Goal: Complete application form: Complete application form

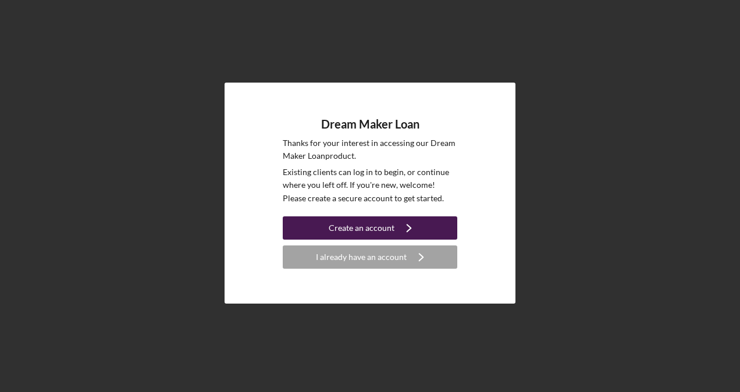
click at [369, 228] on div "Create an account" at bounding box center [362, 227] width 66 height 23
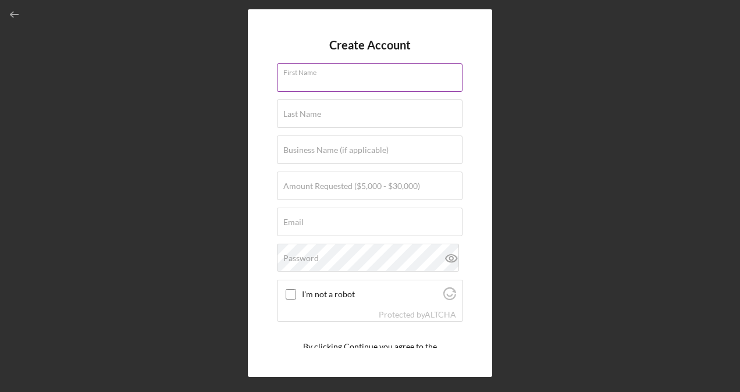
click at [377, 79] on input "First Name" at bounding box center [370, 77] width 186 height 28
click at [391, 80] on input "First Name" at bounding box center [370, 77] width 186 height 28
type input "Jovan"
type input "[PERSON_NAME]"
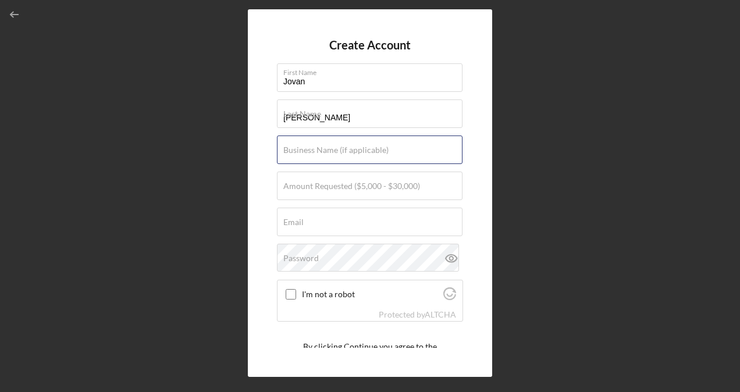
type input "impactuniverse LLC"
type input "[EMAIL_ADDRESS][DOMAIN_NAME]"
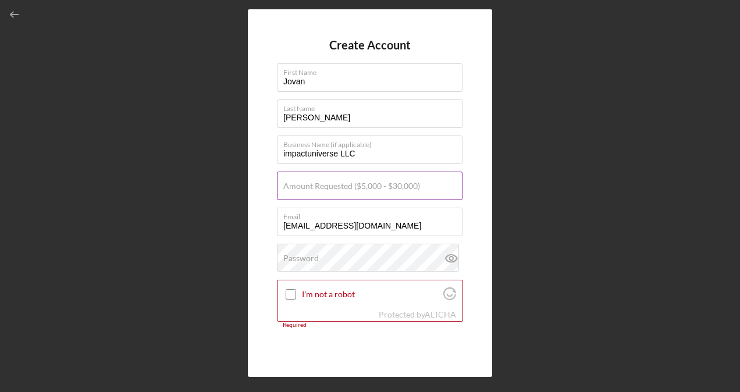
click at [380, 185] on label "Amount Requested ($5,000 - $30,000)" at bounding box center [351, 185] width 137 height 9
click at [380, 185] on input "Amount Requested ($5,000 - $30,000)" at bounding box center [370, 186] width 186 height 28
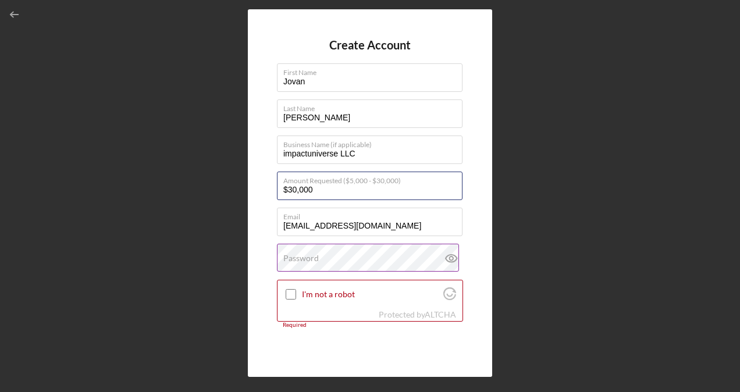
type input "$30,000"
click at [305, 258] on label "Password" at bounding box center [300, 258] width 35 height 9
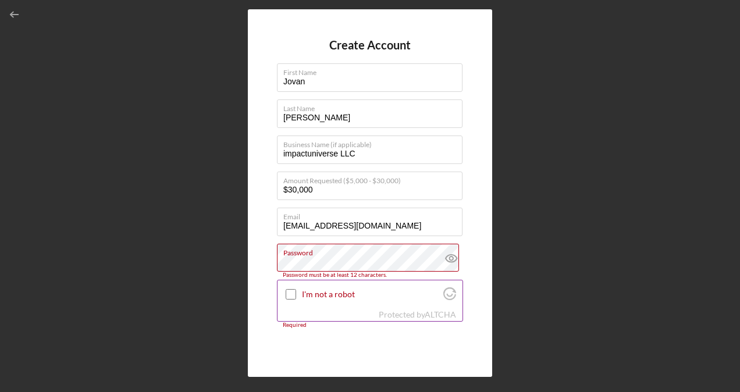
click at [291, 298] on input "I'm not a robot" at bounding box center [291, 294] width 10 height 10
checkbox input "true"
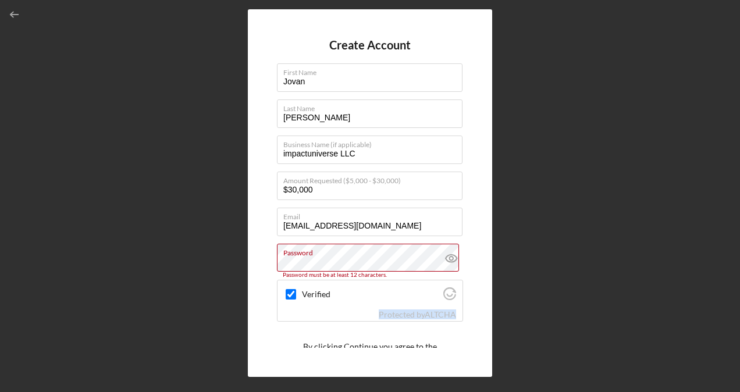
drag, startPoint x: 459, startPoint y: 282, endPoint x: 467, endPoint y: 313, distance: 31.9
click at [467, 313] on div "Create Account First Name [PERSON_NAME] Last Name [PERSON_NAME] Business Name (…" at bounding box center [370, 192] width 244 height 367
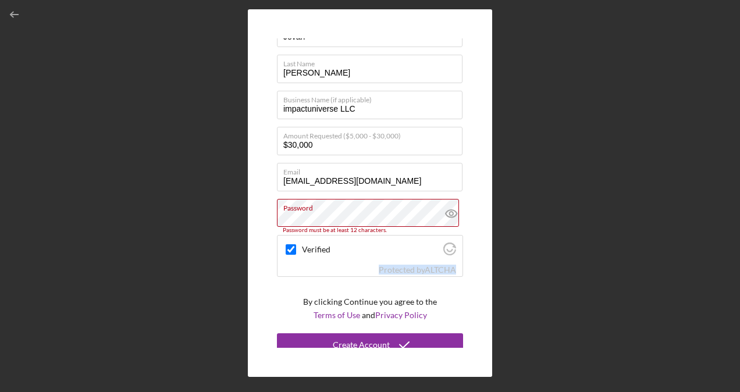
scroll to position [54, 0]
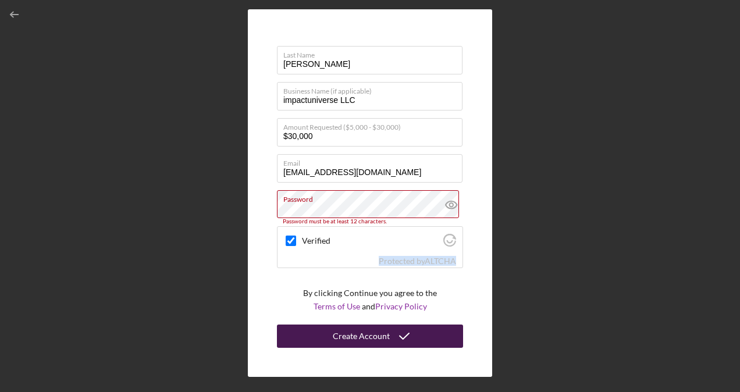
click at [395, 336] on icon "submit" at bounding box center [404, 336] width 29 height 29
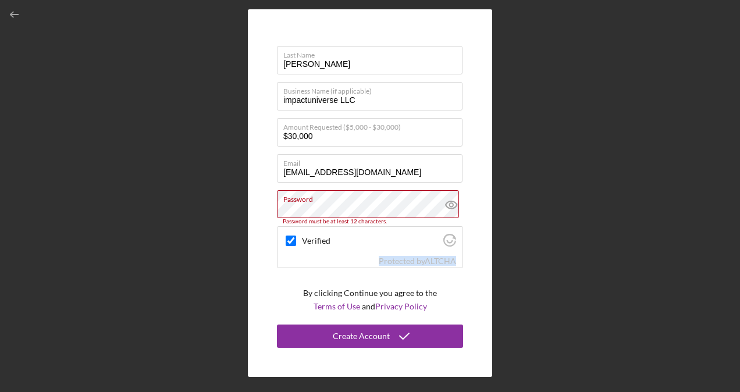
drag, startPoint x: 395, startPoint y: 336, endPoint x: 314, endPoint y: 79, distance: 269.5
click at [314, 79] on form "Create Account First Name [PERSON_NAME] Last Name [PERSON_NAME] Business Name (…" at bounding box center [370, 192] width 186 height 309
click at [310, 66] on input "[PERSON_NAME]" at bounding box center [370, 60] width 186 height 28
click at [282, 62] on input "[PERSON_NAME]" at bounding box center [370, 60] width 186 height 28
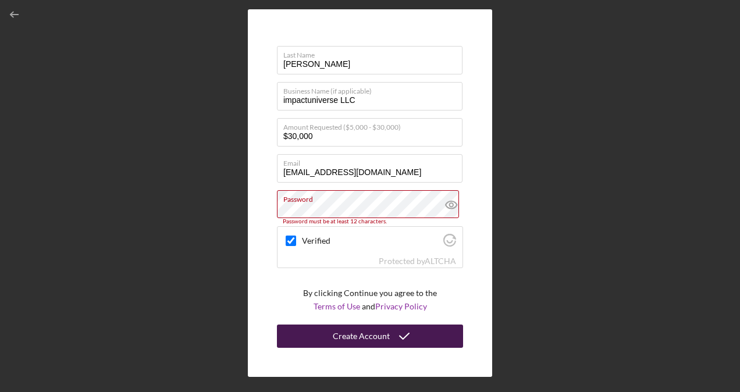
click at [368, 334] on div "Create Account" at bounding box center [361, 336] width 57 height 23
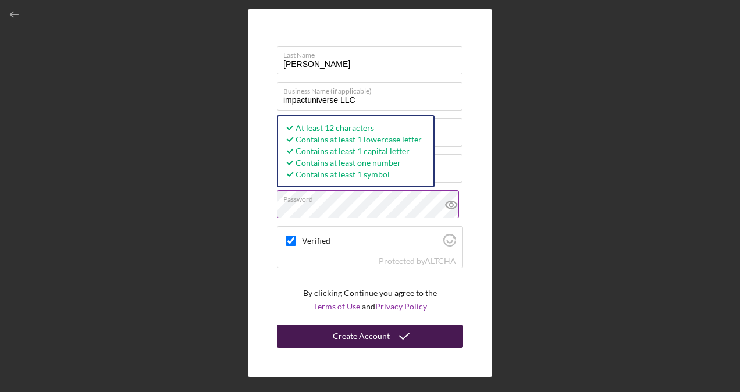
click at [316, 333] on button "Create Account" at bounding box center [370, 336] width 186 height 23
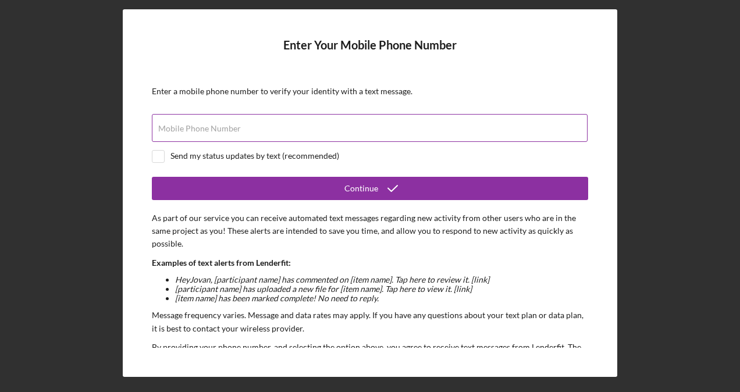
click at [236, 126] on label "Mobile Phone Number" at bounding box center [199, 128] width 83 height 9
click at [236, 126] on input "Mobile Phone Number" at bounding box center [370, 128] width 436 height 28
type input "[PHONE_NUMBER]"
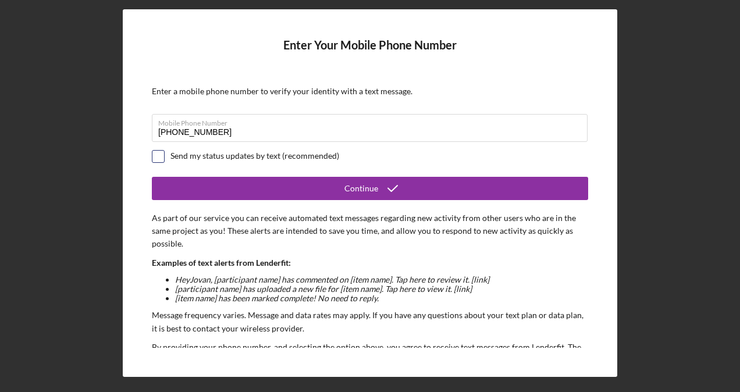
click at [156, 157] on input "checkbox" at bounding box center [158, 157] width 12 height 12
checkbox input "true"
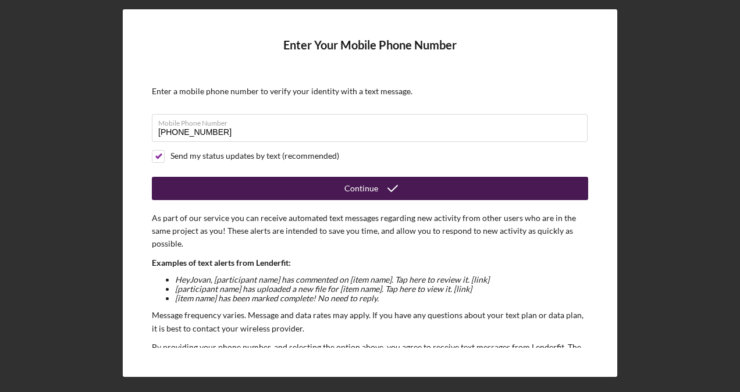
click at [250, 183] on button "Continue" at bounding box center [370, 188] width 436 height 23
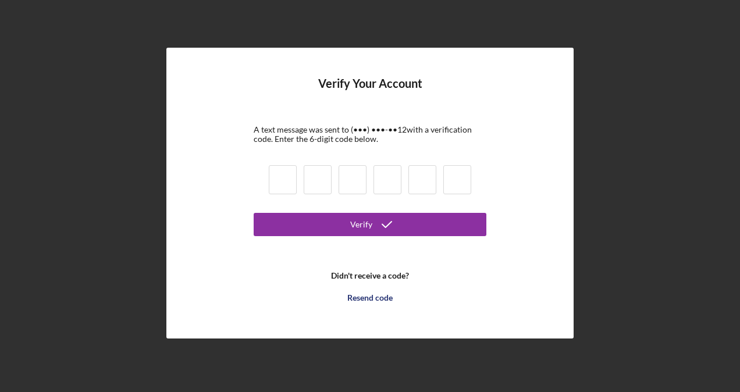
click at [291, 183] on input at bounding box center [283, 179] width 28 height 29
type input "3"
type input "2"
type input "3"
type input "1"
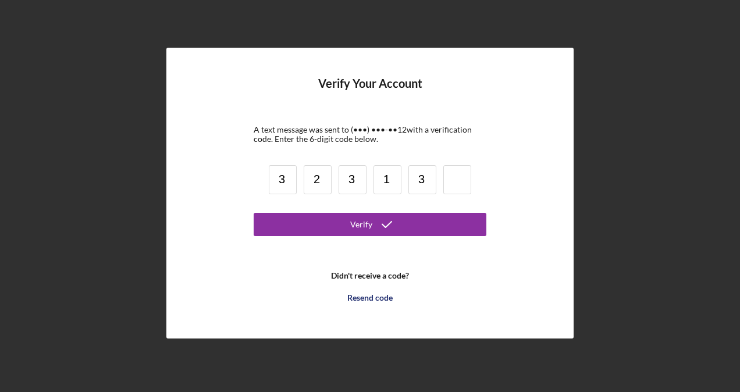
type input "3"
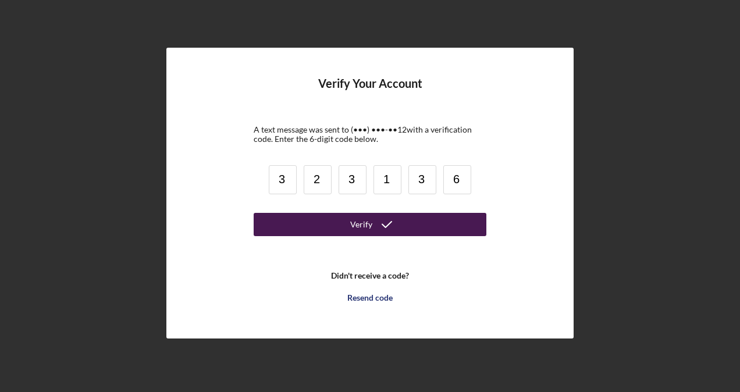
type input "6"
click at [282, 221] on button "Verify" at bounding box center [370, 224] width 233 height 23
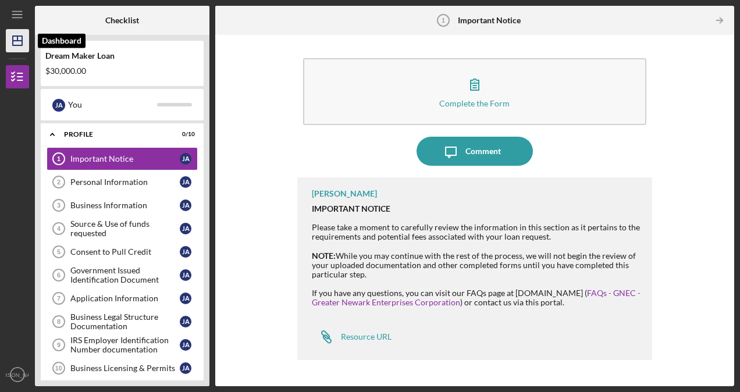
click at [22, 41] on line "button" at bounding box center [17, 41] width 9 height 0
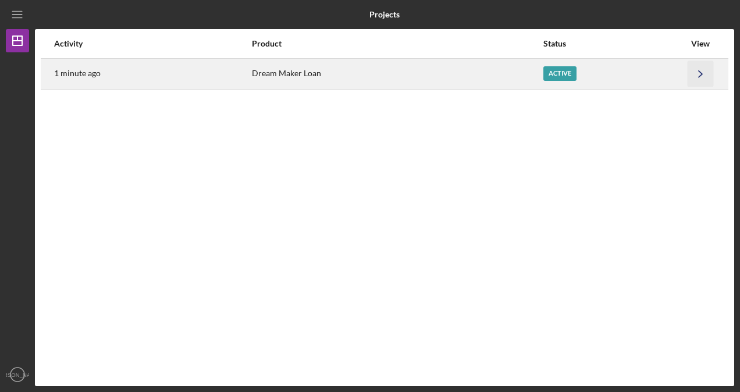
click at [696, 69] on icon "Icon/Navigate" at bounding box center [701, 73] width 26 height 26
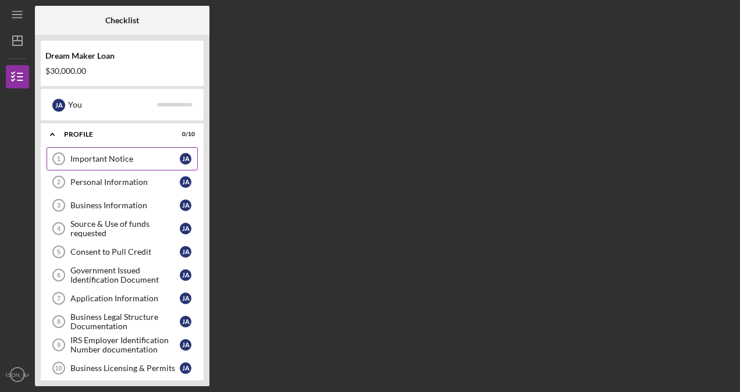
click at [124, 154] on link "Important Notice 1 Important Notice [PERSON_NAME]" at bounding box center [122, 158] width 151 height 23
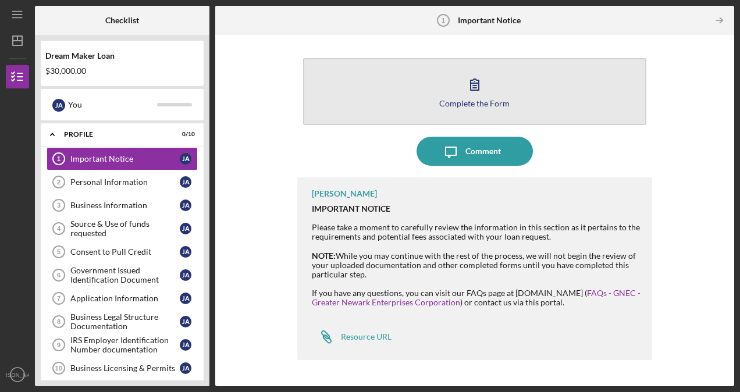
click at [458, 104] on div "Complete the Form" at bounding box center [474, 103] width 70 height 9
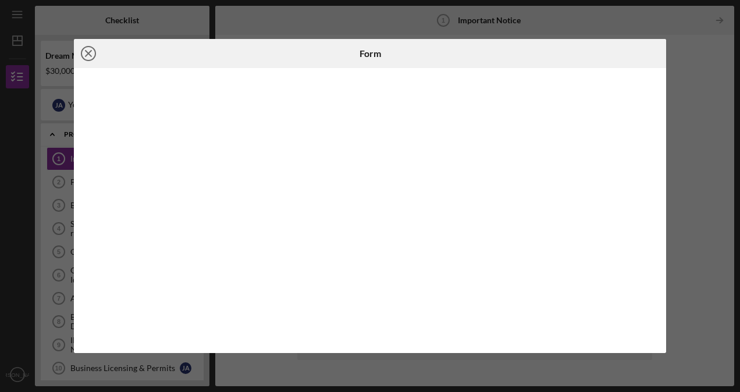
click at [87, 52] on line at bounding box center [89, 54] width 6 height 6
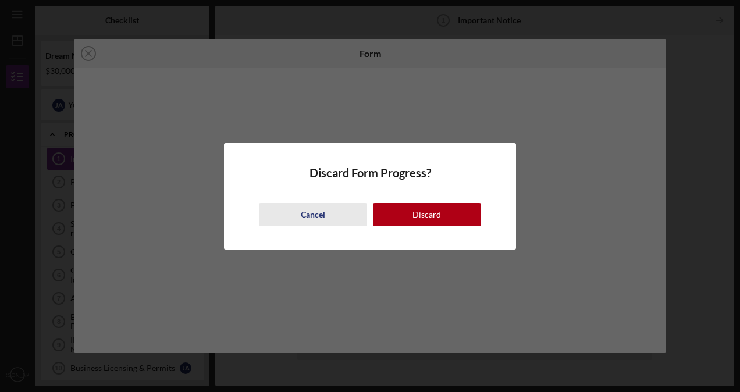
click at [314, 212] on div "Cancel" at bounding box center [313, 214] width 24 height 23
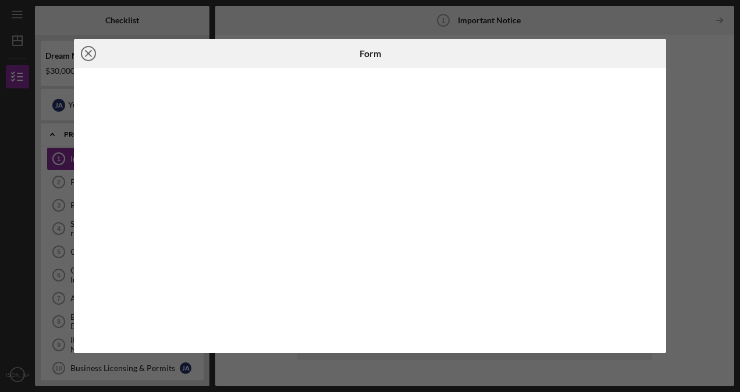
click at [88, 56] on icon "Icon/Close" at bounding box center [88, 53] width 29 height 29
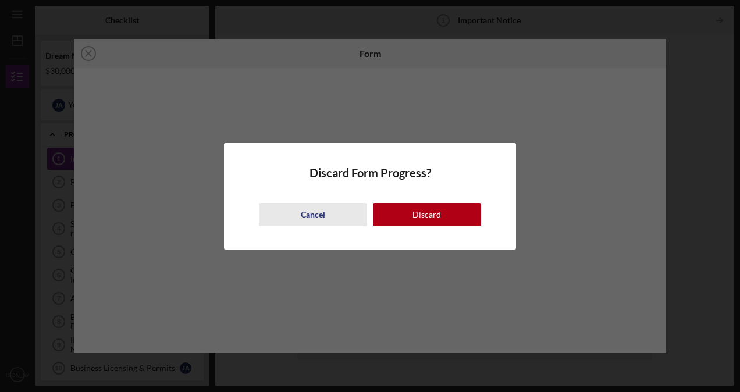
click at [334, 225] on button "Cancel" at bounding box center [313, 214] width 108 height 23
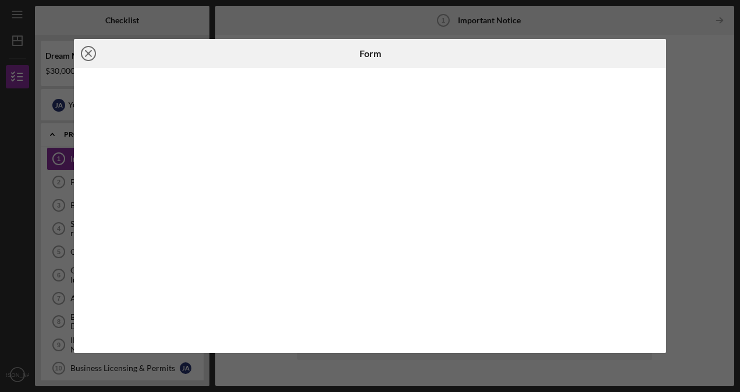
click at [88, 52] on icon "Icon/Close" at bounding box center [88, 53] width 29 height 29
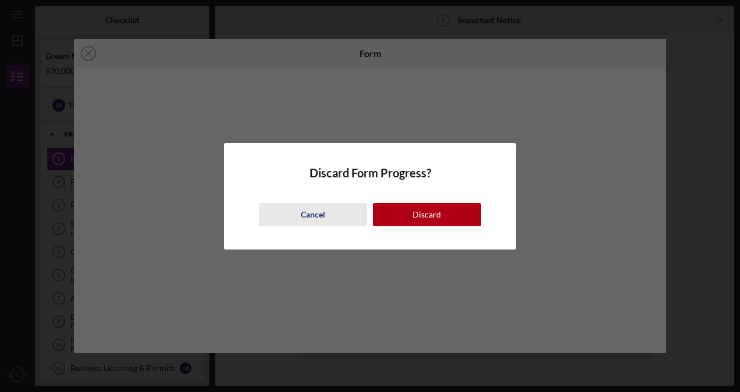
click at [312, 222] on div "Cancel" at bounding box center [313, 214] width 24 height 23
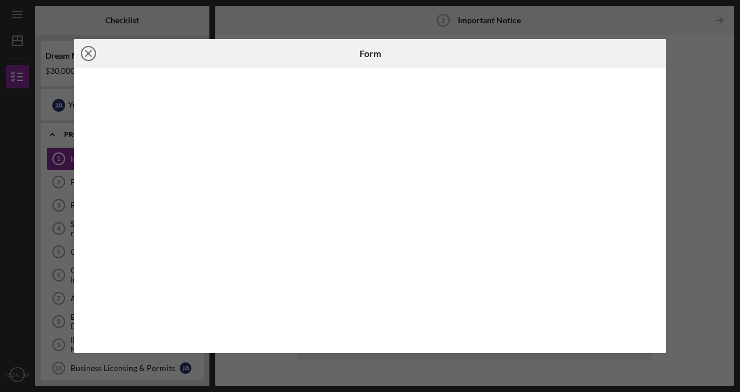
click at [94, 47] on icon "Icon/Close" at bounding box center [88, 53] width 29 height 29
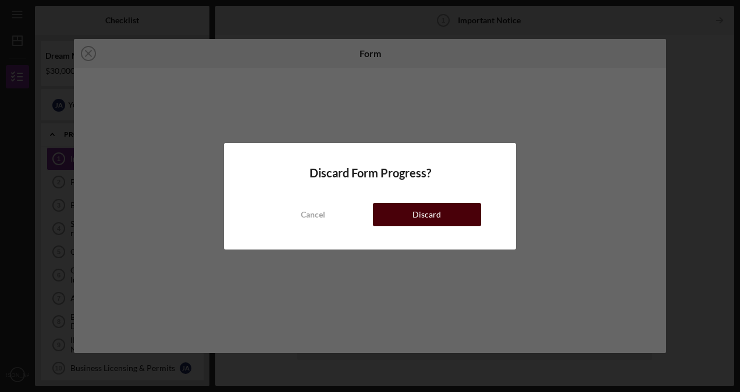
click at [442, 212] on button "Discard" at bounding box center [427, 214] width 108 height 23
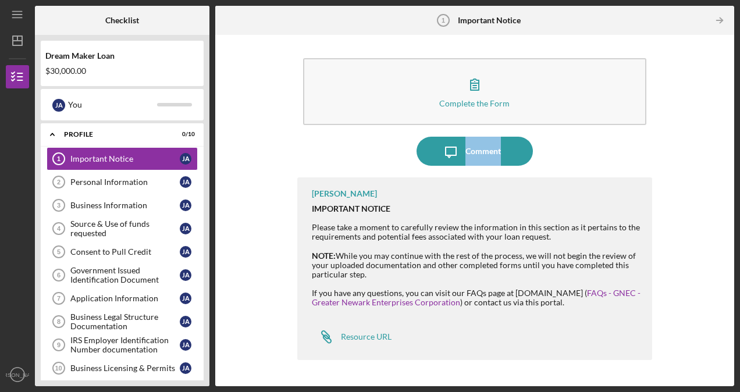
drag, startPoint x: 733, startPoint y: 99, endPoint x: 742, endPoint y: 158, distance: 59.3
click at [739, 158] on html "Icon/Menu Important Notice 1 Important Notice Checklist Dream Maker Loan $30,00…" at bounding box center [370, 196] width 740 height 392
click at [19, 39] on icon "Icon/Dashboard" at bounding box center [17, 40] width 29 height 29
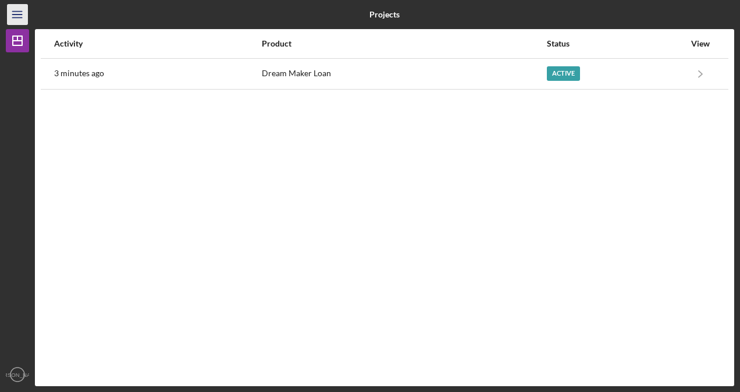
click at [21, 19] on icon "Icon/Menu" at bounding box center [18, 15] width 26 height 26
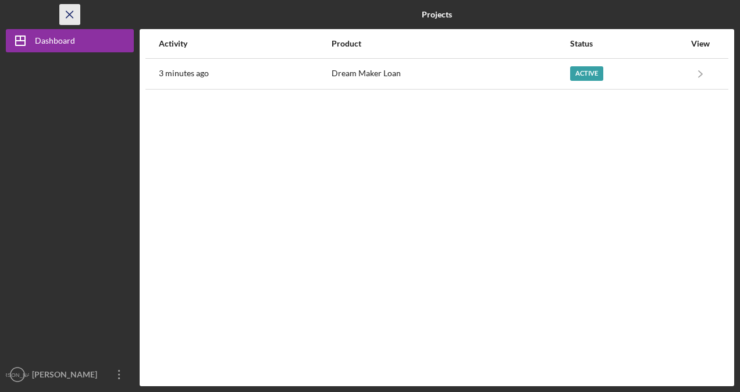
click at [72, 14] on icon "Icon/Menu Close" at bounding box center [70, 15] width 26 height 26
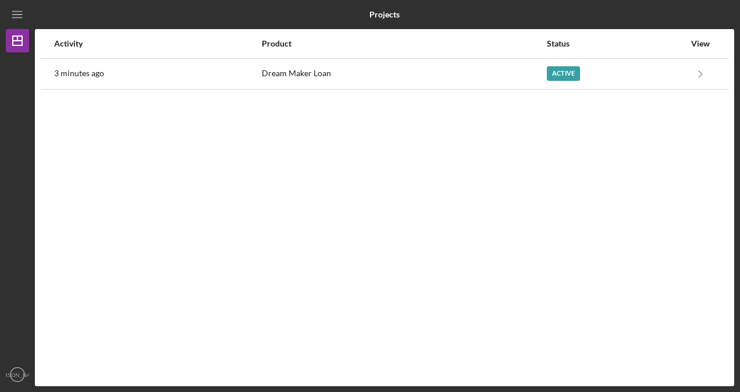
click at [704, 47] on div "View" at bounding box center [700, 43] width 29 height 9
